Goal: Information Seeking & Learning: Find specific fact

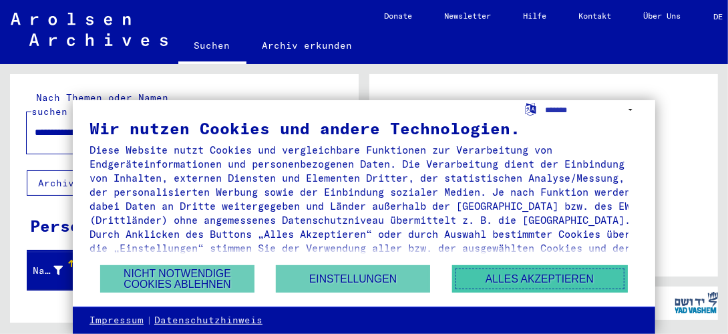
click at [531, 283] on button "Alles akzeptieren" at bounding box center [540, 278] width 176 height 27
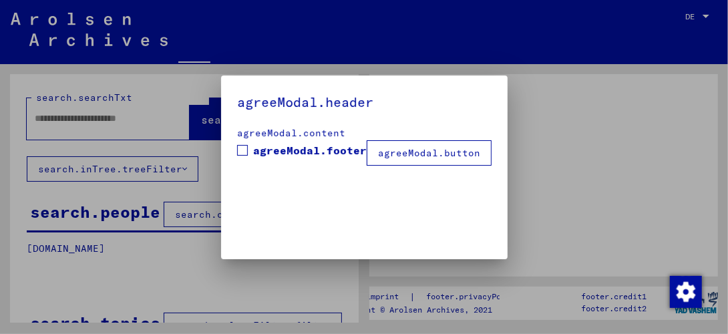
type input "**********"
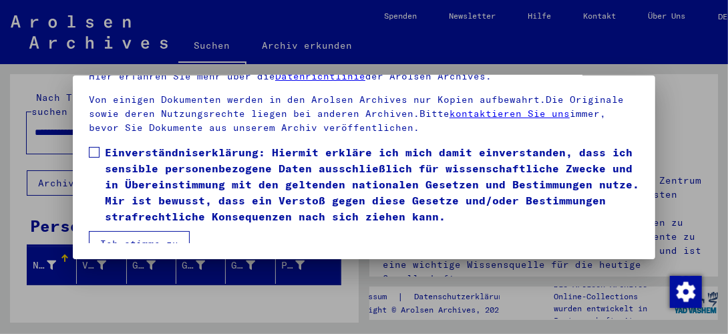
scroll to position [188, 0]
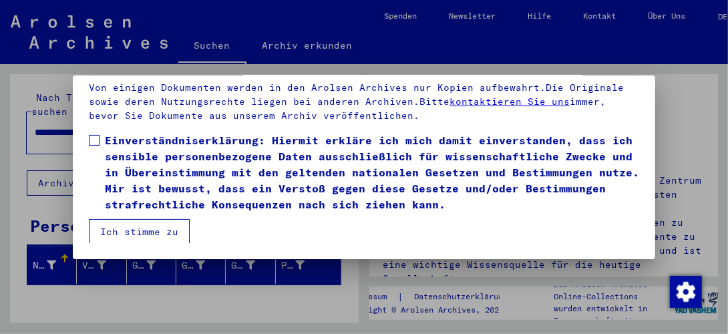
click at [134, 233] on button "Ich stimme zu" at bounding box center [139, 231] width 101 height 25
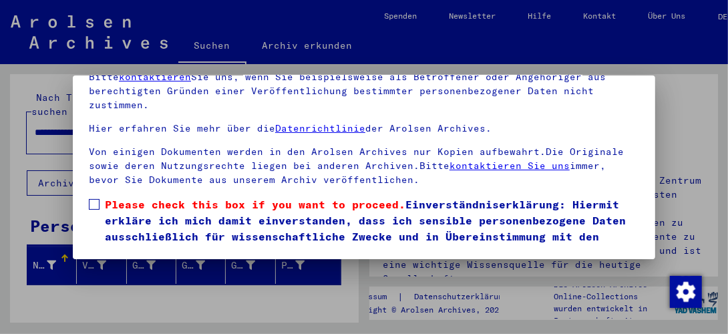
scroll to position [204, 0]
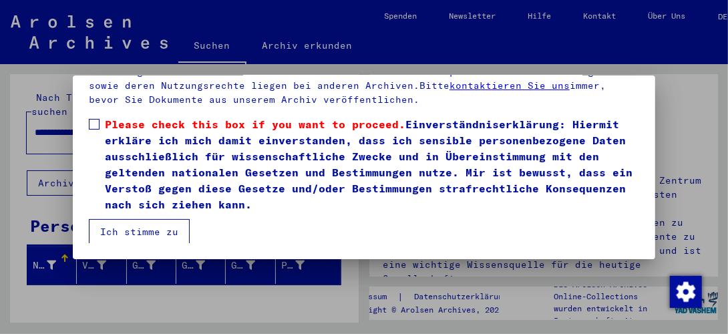
click at [132, 237] on button "Ich stimme zu" at bounding box center [139, 231] width 101 height 25
click at [136, 223] on button "Ich stimme zu" at bounding box center [139, 231] width 101 height 25
click at [143, 233] on button "Ich stimme zu" at bounding box center [139, 231] width 101 height 25
click at [289, 192] on span "Please check this box if you want to proceed. Einverständniserklärung: Hiermit …" at bounding box center [372, 164] width 535 height 96
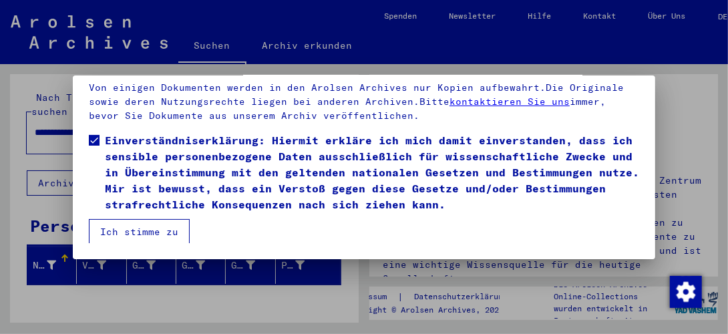
scroll to position [0, 0]
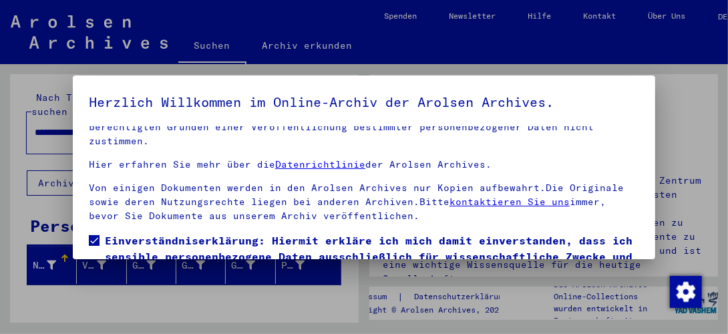
drag, startPoint x: 714, startPoint y: 111, endPoint x: 512, endPoint y: 83, distance: 203.7
click at [687, 73] on div at bounding box center [364, 167] width 728 height 334
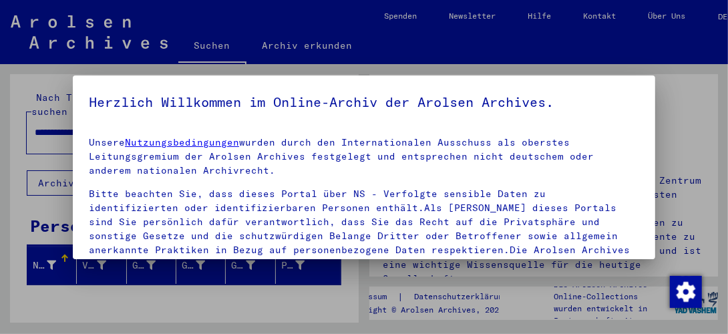
click at [361, 270] on div at bounding box center [364, 167] width 728 height 334
drag, startPoint x: 325, startPoint y: 286, endPoint x: 317, endPoint y: 285, distance: 8.0
click at [317, 285] on div at bounding box center [364, 167] width 728 height 334
click at [303, 285] on div at bounding box center [364, 167] width 728 height 334
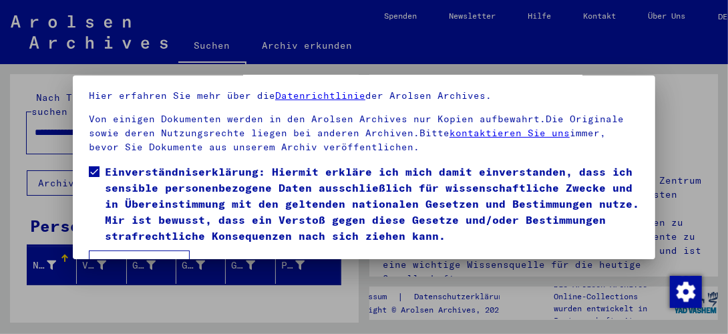
scroll to position [100, 0]
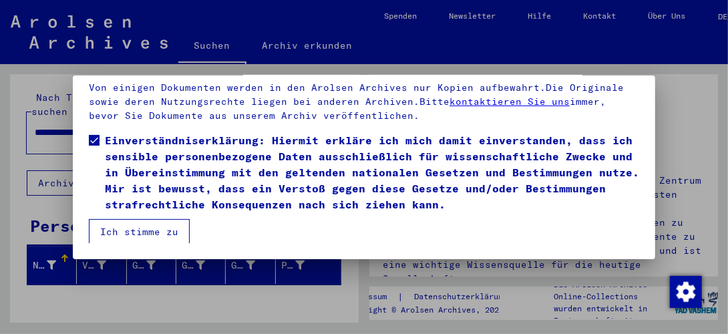
click at [166, 229] on button "Ich stimme zu" at bounding box center [139, 231] width 101 height 25
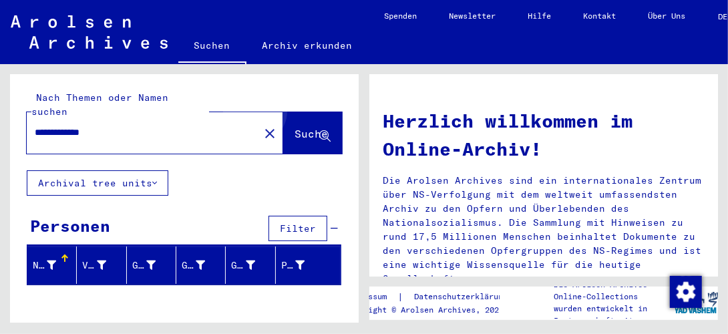
click at [295, 127] on span "Suche" at bounding box center [311, 133] width 33 height 13
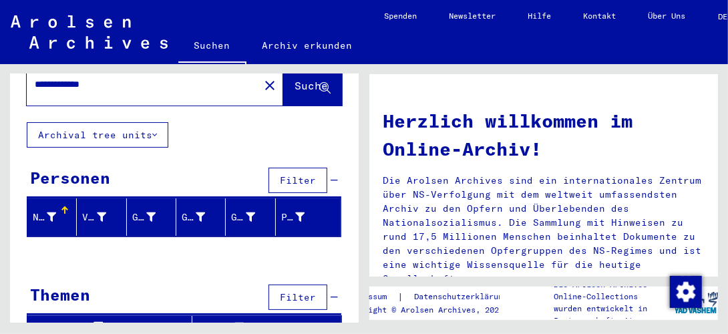
scroll to position [0, 0]
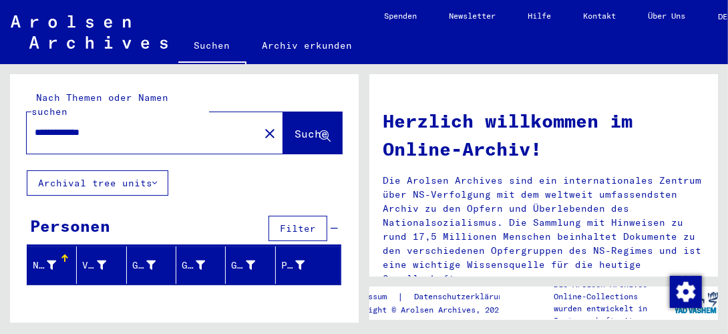
click at [158, 126] on input "**********" at bounding box center [139, 133] width 208 height 14
click at [307, 127] on span "Suche" at bounding box center [311, 133] width 33 height 13
click at [137, 170] on button "Archival tree units" at bounding box center [98, 182] width 142 height 25
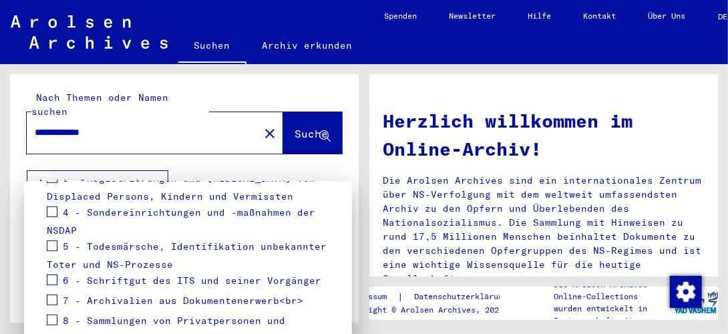
scroll to position [354, 0]
